Goal: Transaction & Acquisition: Purchase product/service

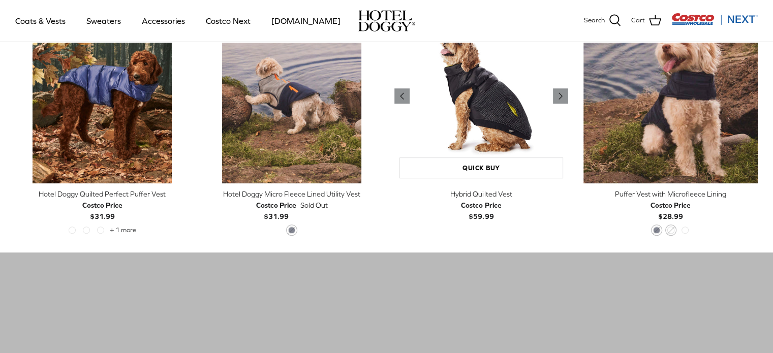
scroll to position [559, 0]
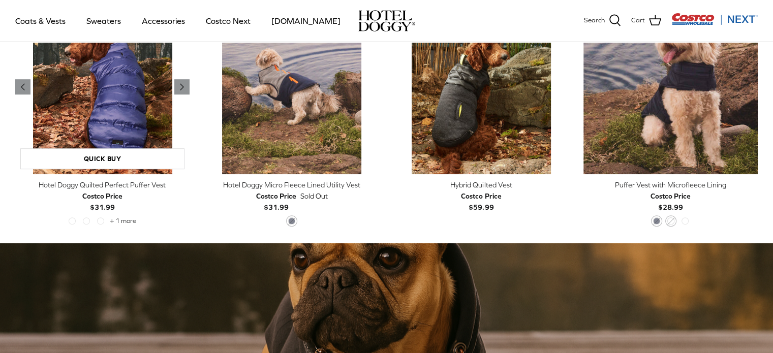
click at [142, 113] on img "Hotel Doggy Quilted Perfect Puffer Vest" at bounding box center [102, 87] width 174 height 174
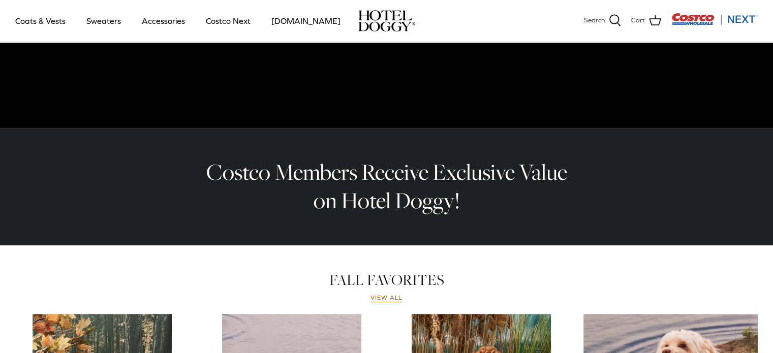
scroll to position [0, 0]
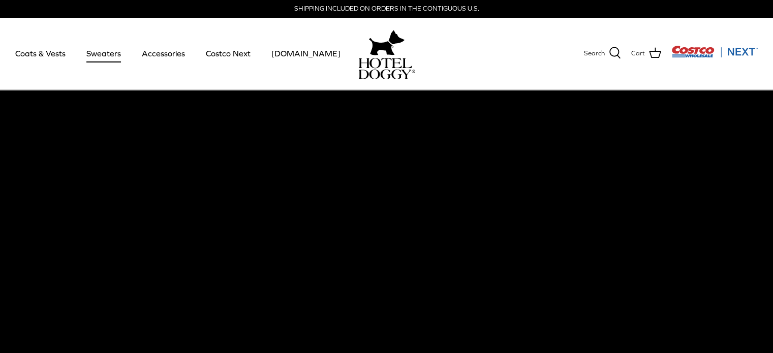
click at [94, 52] on link "Sweaters" at bounding box center [103, 53] width 53 height 35
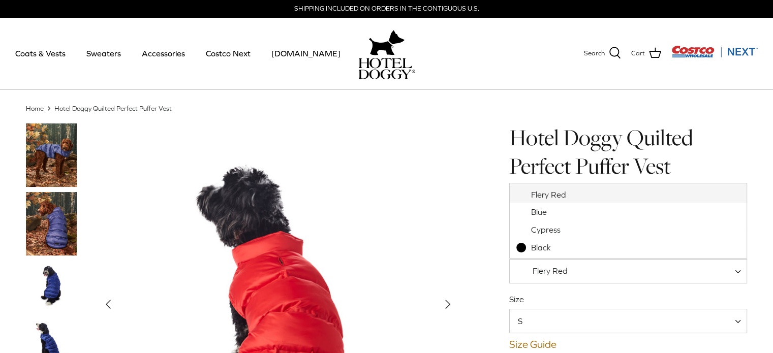
click at [738, 272] on span at bounding box center [741, 271] width 10 height 24
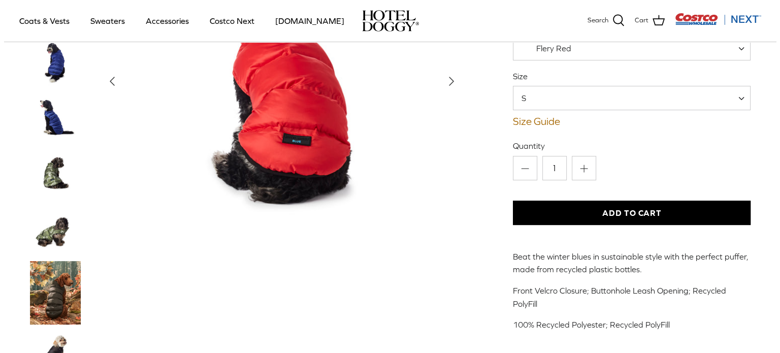
scroll to position [152, 0]
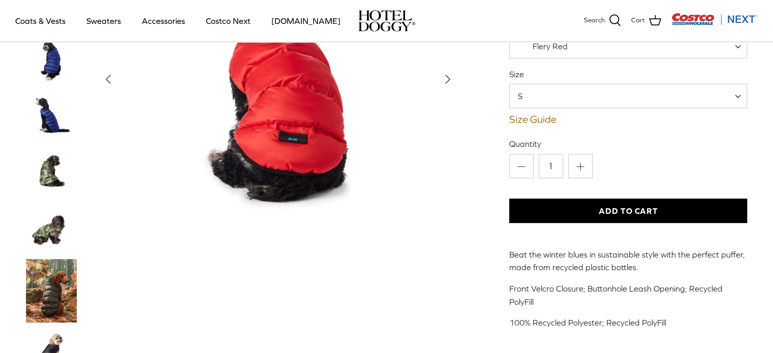
click at [736, 95] on span at bounding box center [741, 96] width 10 height 24
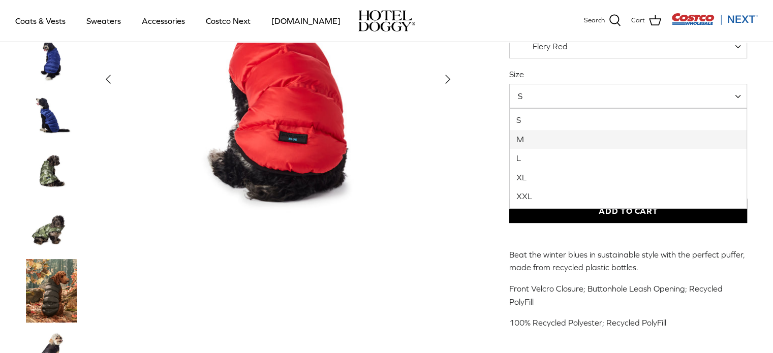
select select "M"
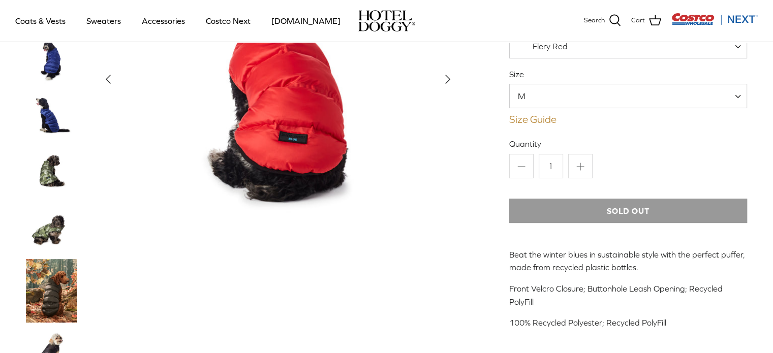
click at [540, 120] on link "Size Guide" at bounding box center [628, 119] width 238 height 12
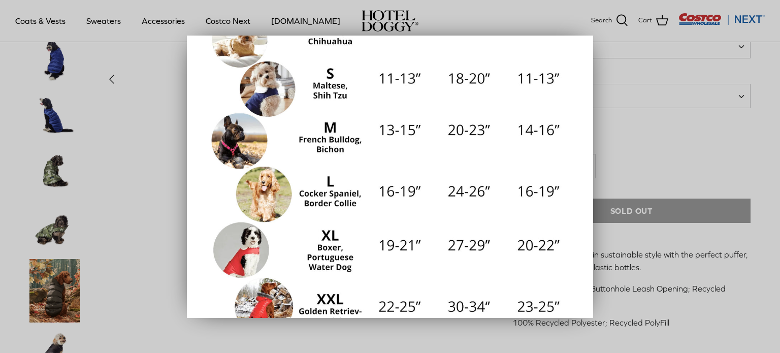
scroll to position [203, 0]
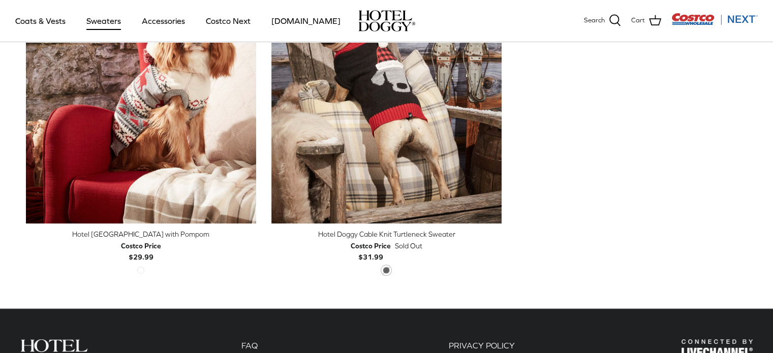
scroll to position [305, 0]
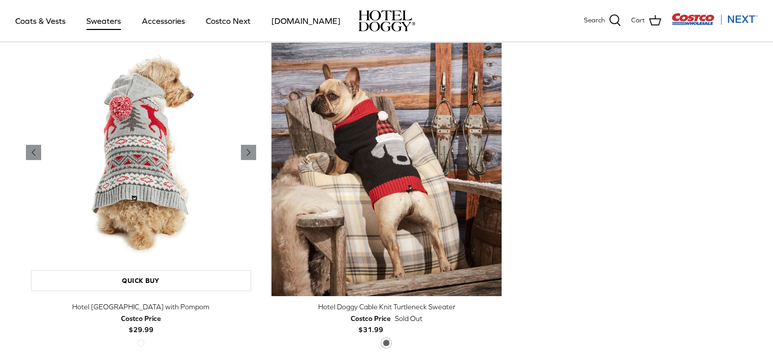
click at [157, 151] on img "Hotel Doggy Fair Isle Sweater with Pompom" at bounding box center [141, 153] width 230 height 288
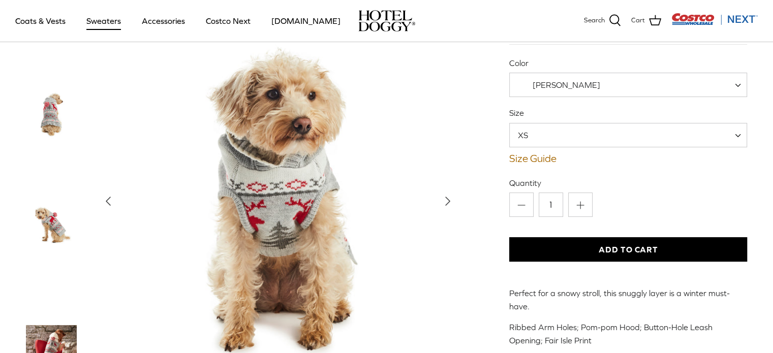
scroll to position [203, 0]
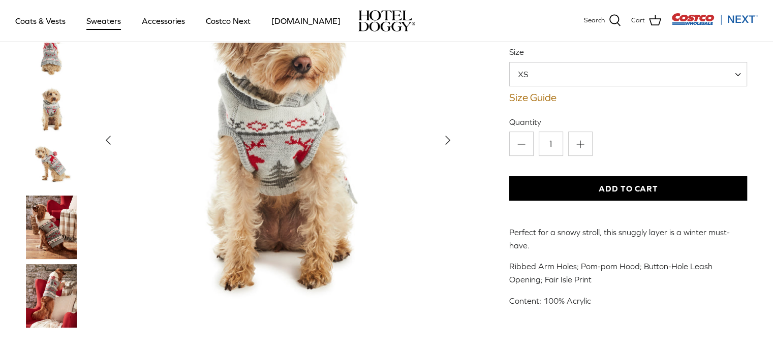
click at [47, 203] on img "Thumbnail Link" at bounding box center [51, 227] width 51 height 63
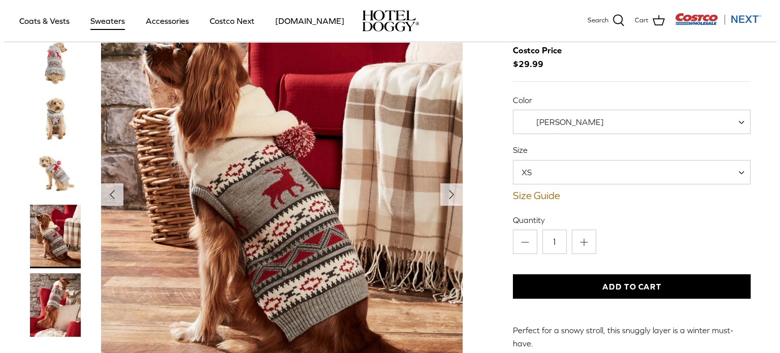
scroll to position [102, 0]
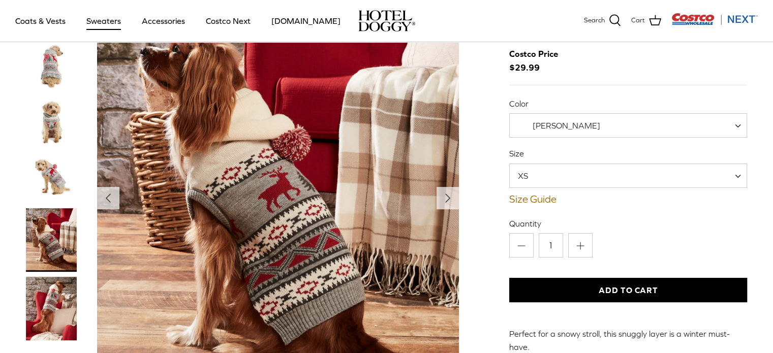
click at [739, 164] on span at bounding box center [741, 176] width 10 height 24
select select "L"
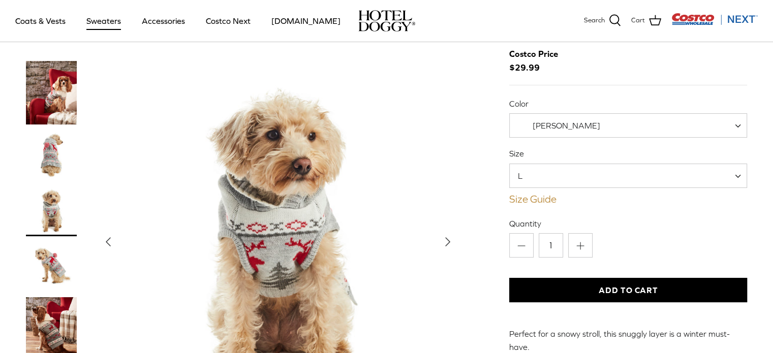
click at [544, 193] on link "Size Guide" at bounding box center [628, 199] width 238 height 12
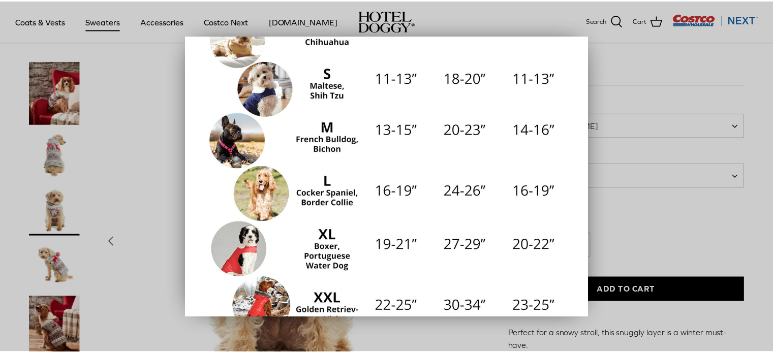
scroll to position [203, 0]
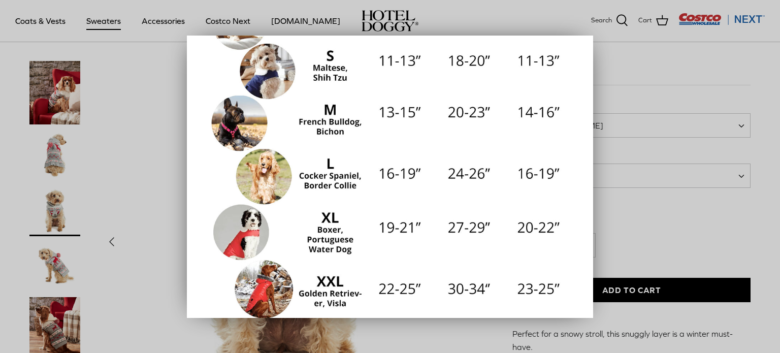
click at [660, 221] on div at bounding box center [390, 176] width 780 height 353
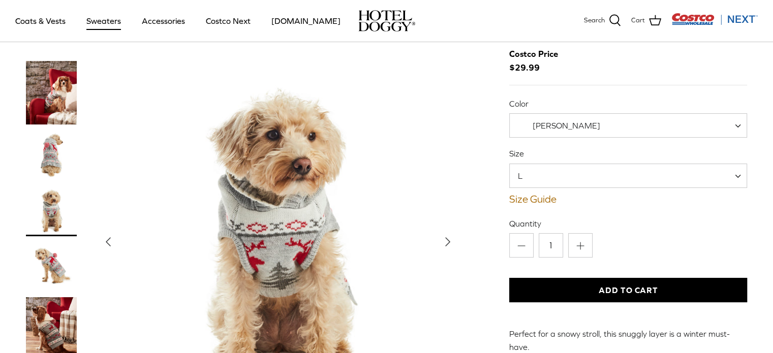
click at [636, 278] on button "Add to Cart" at bounding box center [628, 290] width 238 height 24
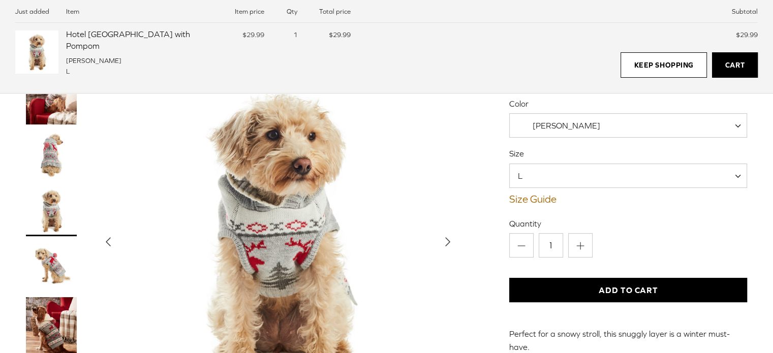
scroll to position [0, 0]
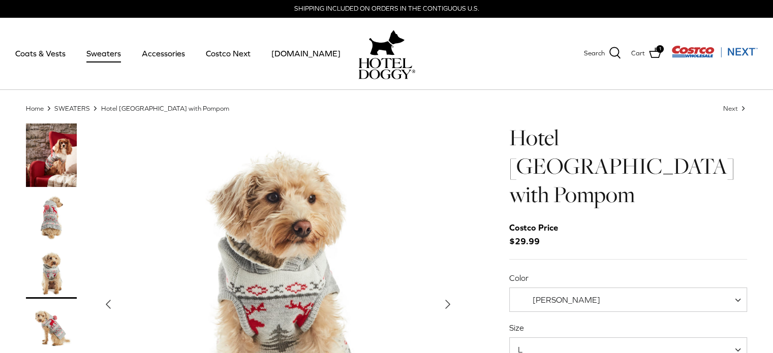
click at [739, 287] on span at bounding box center [741, 299] width 10 height 24
click at [739, 184] on div "Hotel Doggy Fair Isle Sweater with Pompom Costco Price $29.99 Color Vanilla Ice…" at bounding box center [628, 353] width 238 height 460
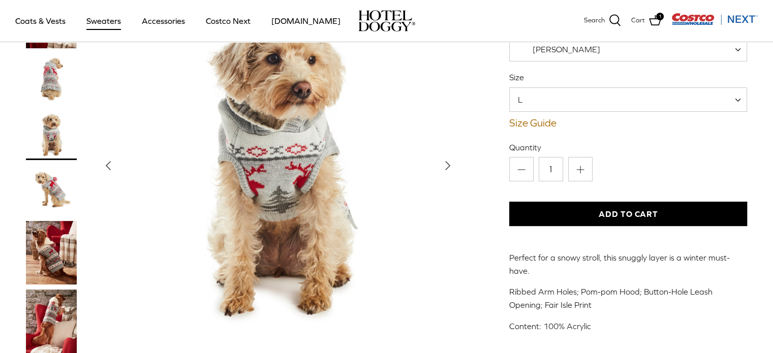
scroll to position [152, 0]
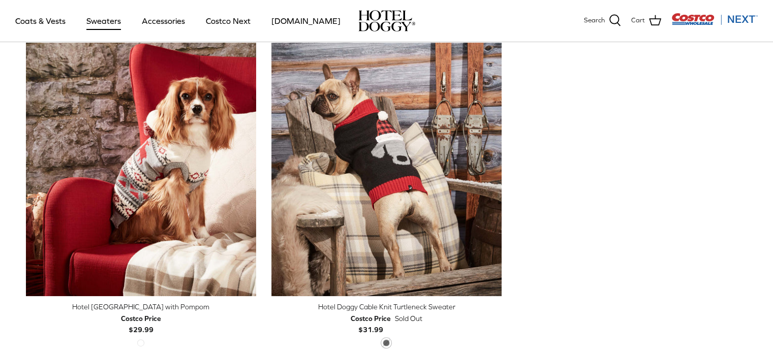
scroll to position [102, 0]
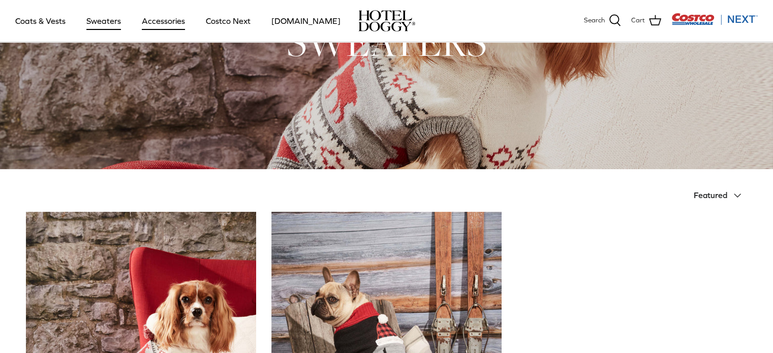
click at [156, 21] on link "Accessories" at bounding box center [163, 21] width 61 height 35
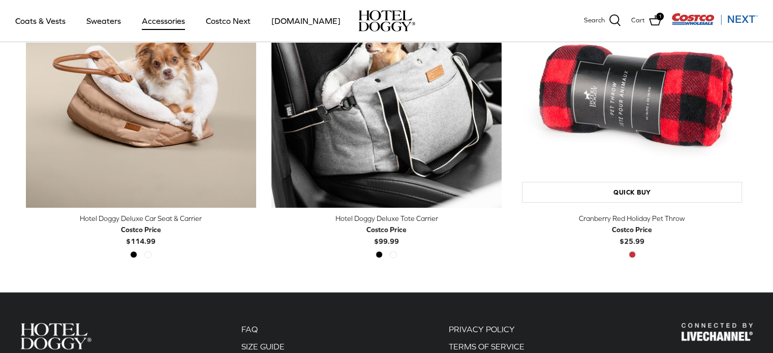
scroll to position [254, 0]
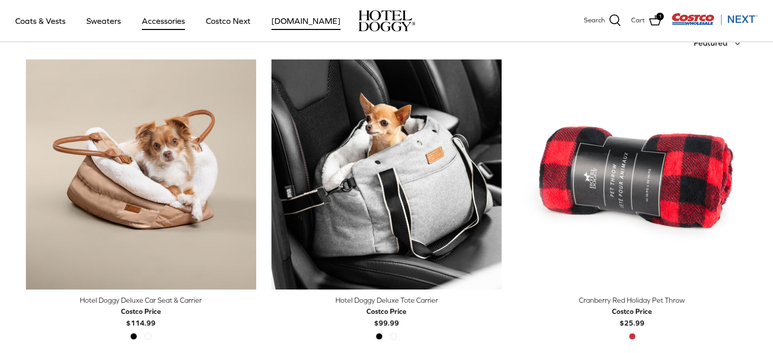
click at [279, 27] on link "[DOMAIN_NAME]" at bounding box center [305, 21] width 87 height 35
